Goal: Information Seeking & Learning: Learn about a topic

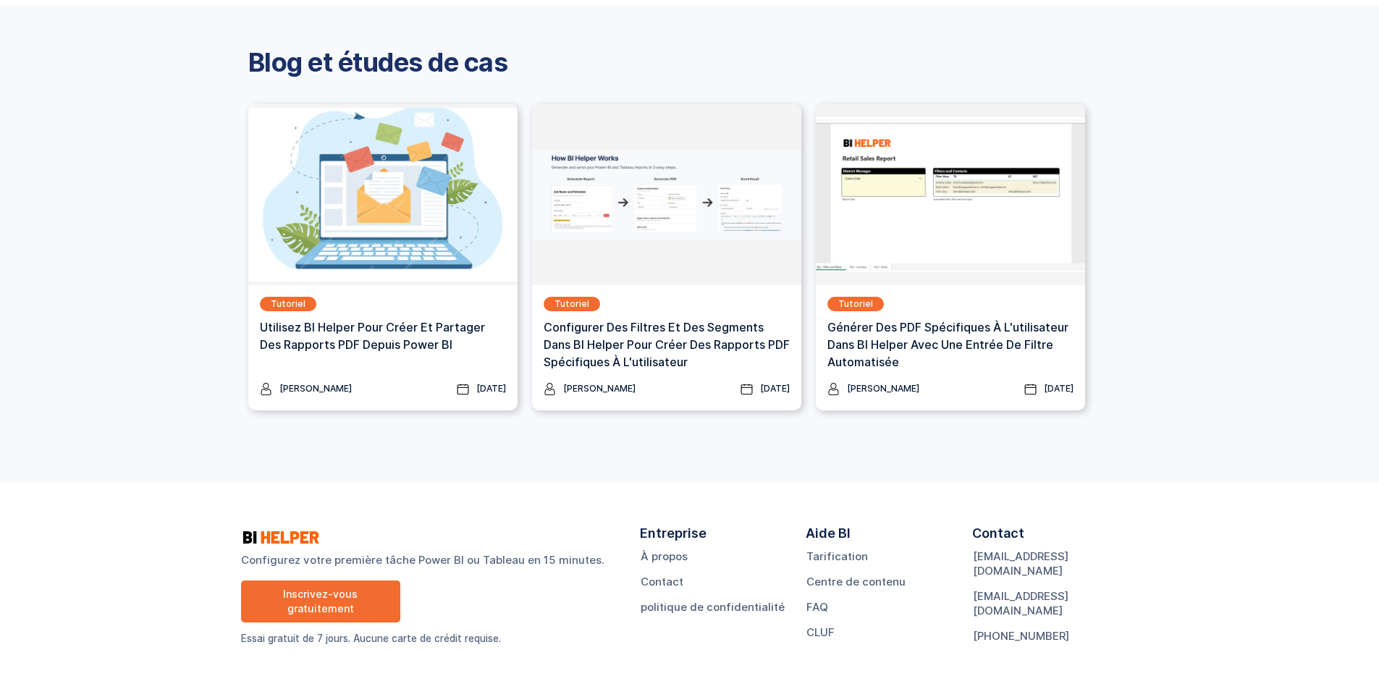
scroll to position [1879, 0]
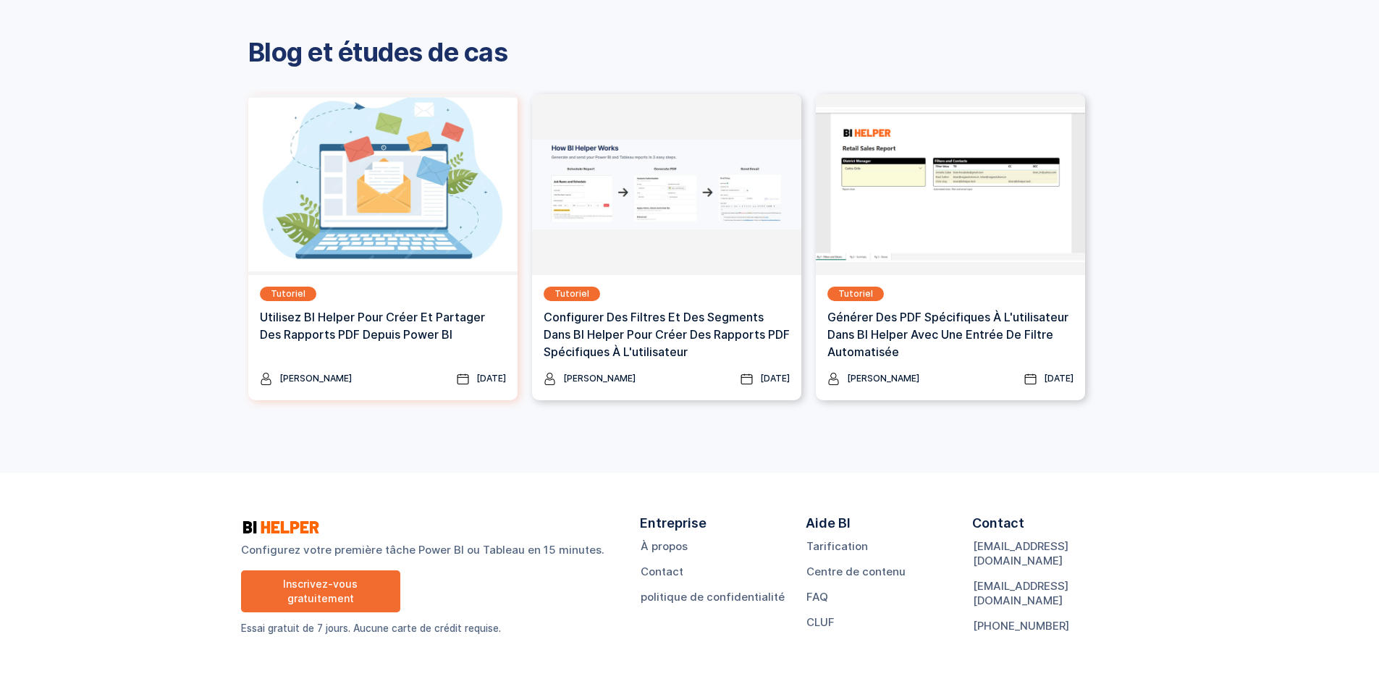
click at [315, 334] on font "Utilisez BI Helper pour créer et partager des rapports PDF depuis Power BI" at bounding box center [372, 326] width 225 height 32
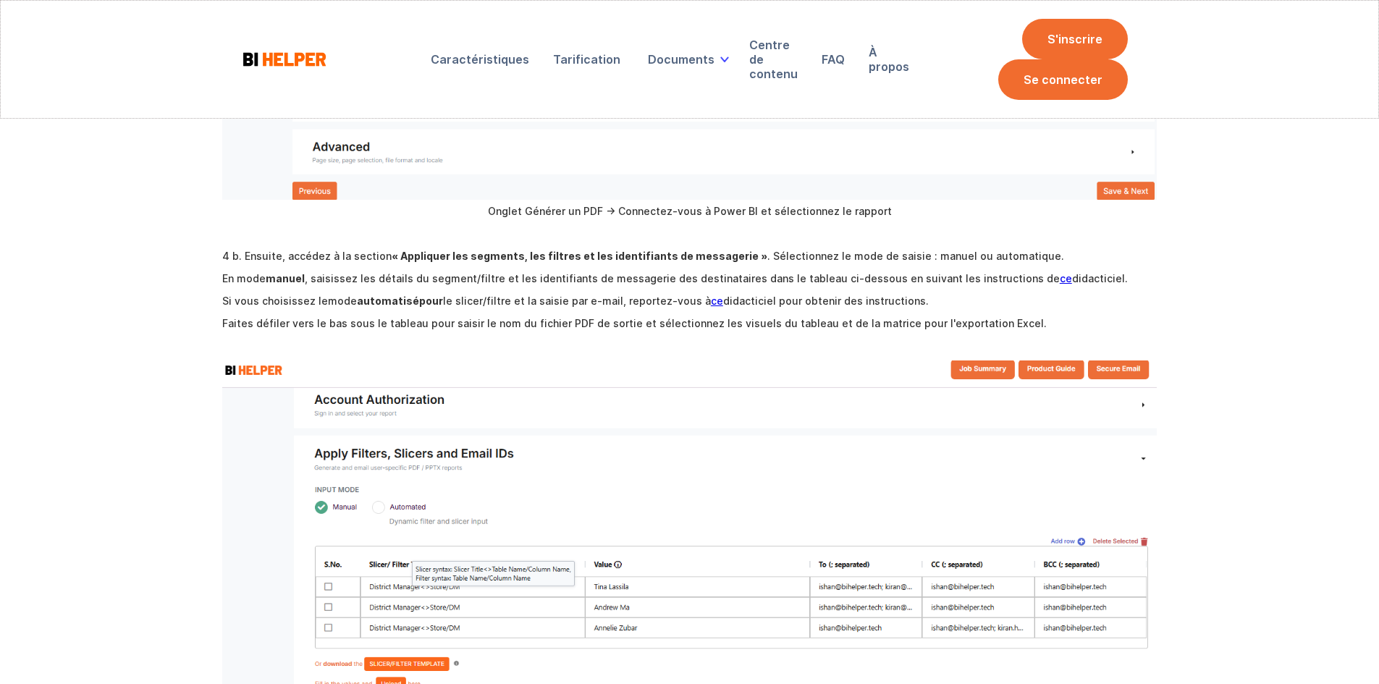
scroll to position [1882, 0]
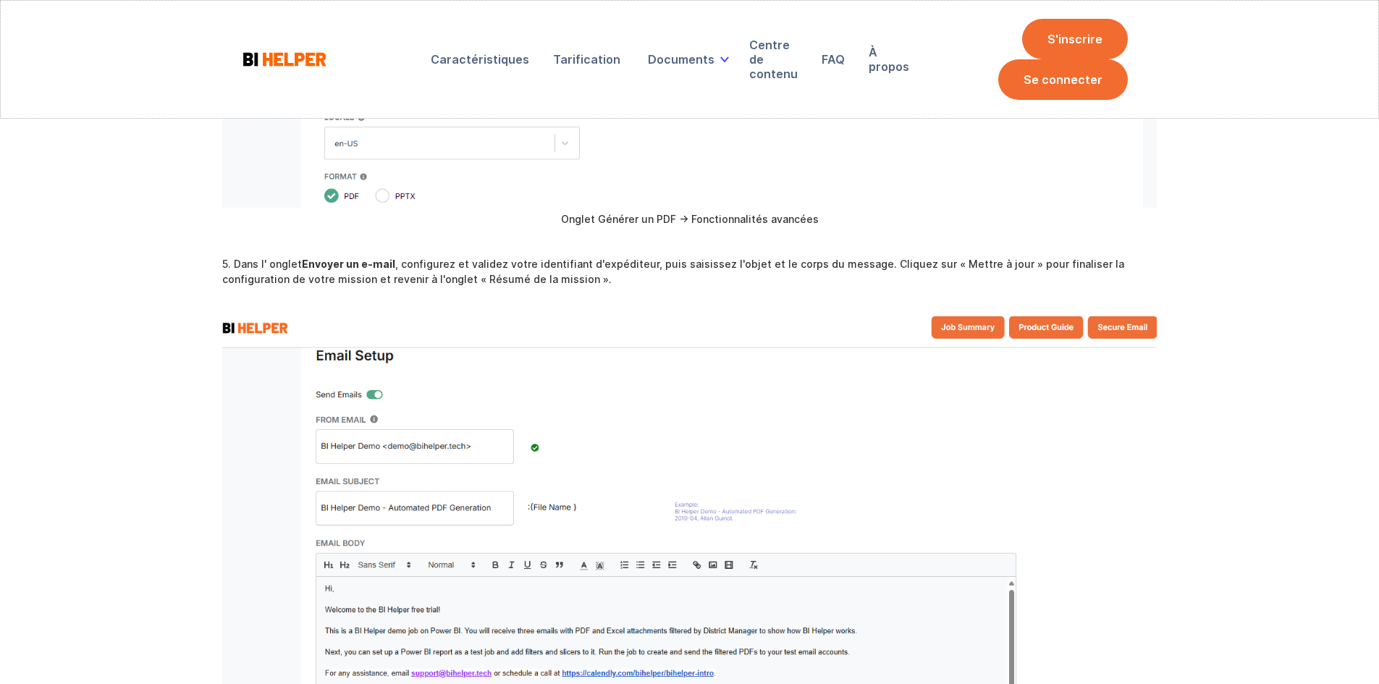
drag, startPoint x: 179, startPoint y: 376, endPoint x: 224, endPoint y: 235, distance: 147.7
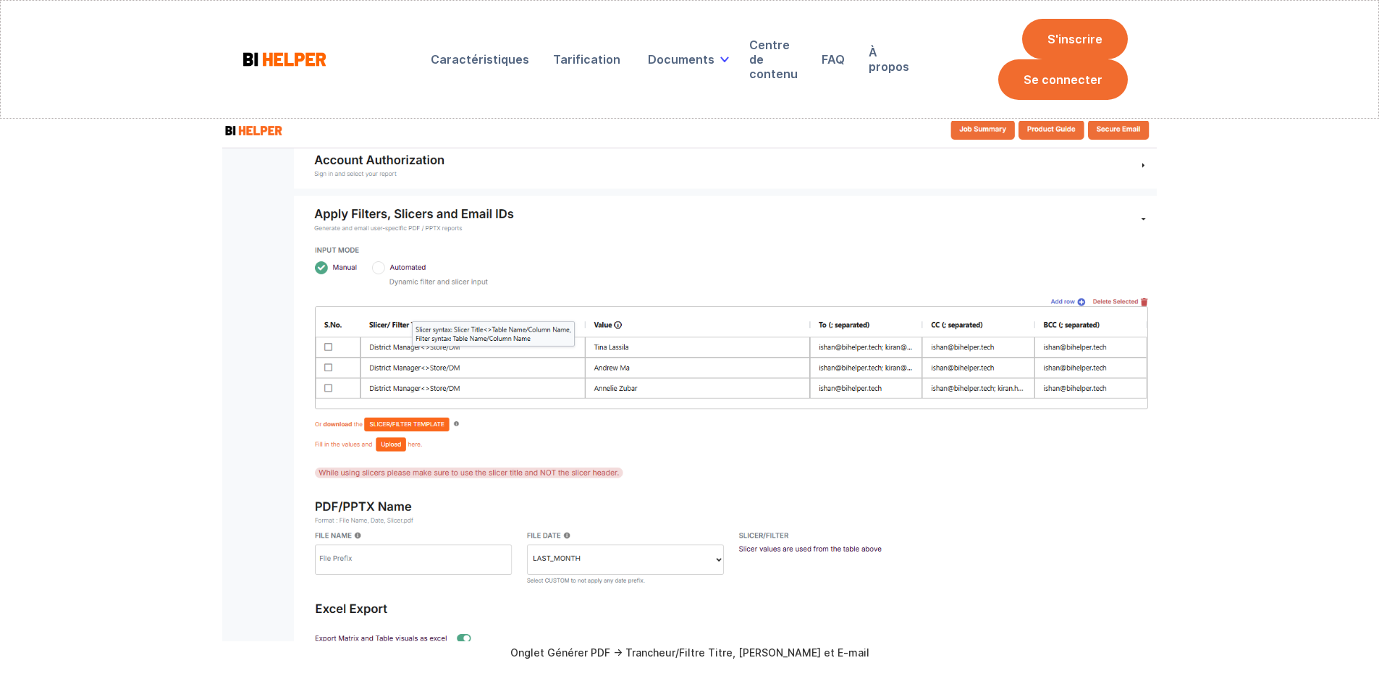
drag, startPoint x: 198, startPoint y: 278, endPoint x: 315, endPoint y: 59, distance: 247.8
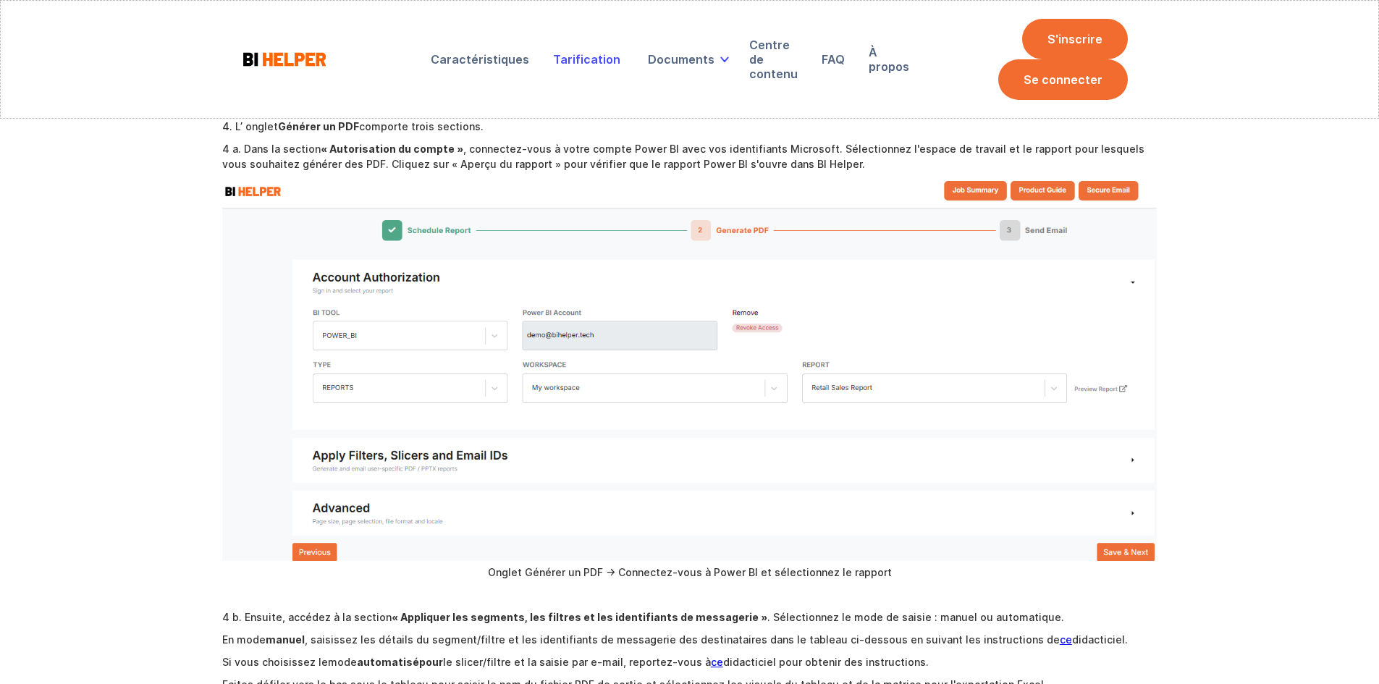
click at [610, 61] on font "Tarification" at bounding box center [586, 59] width 67 height 14
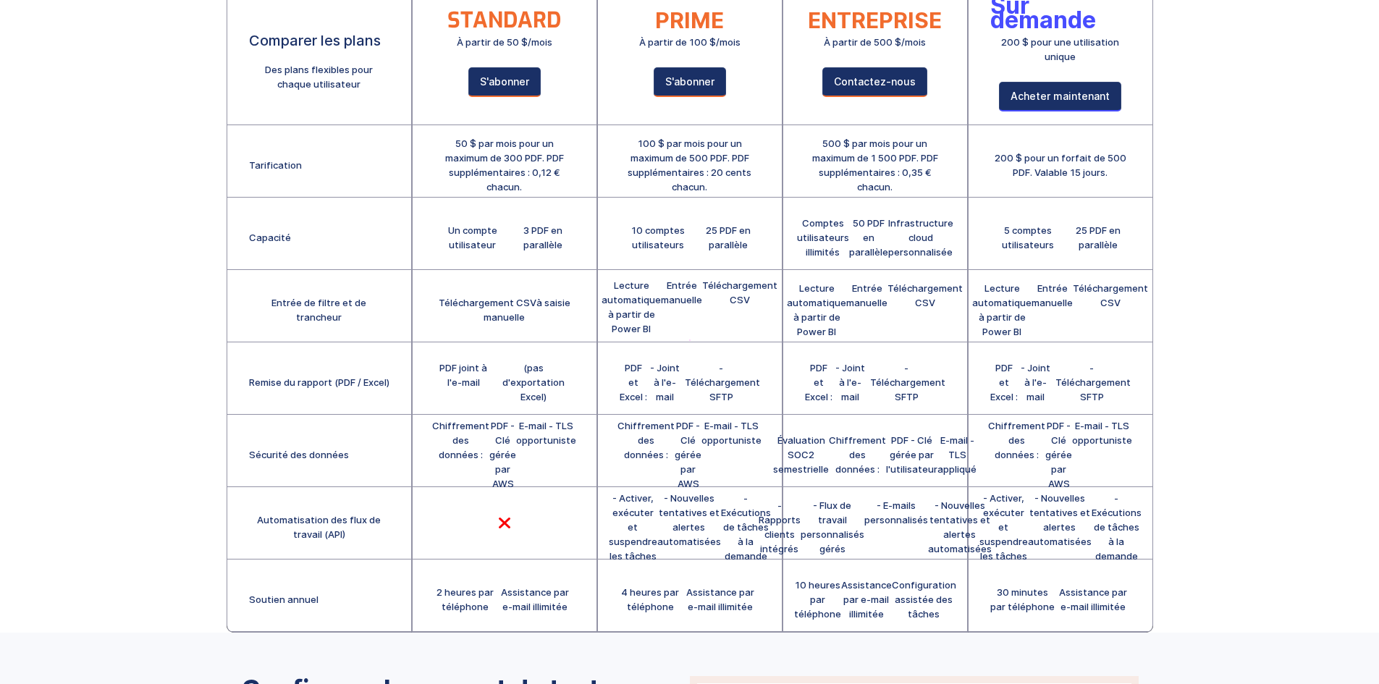
scroll to position [200, 0]
